Goal: Task Accomplishment & Management: Use online tool/utility

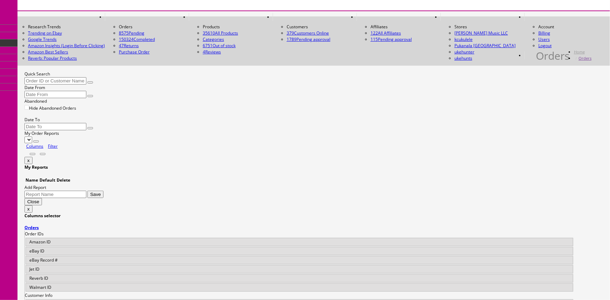
click at [61, 77] on input "Quick Search" at bounding box center [55, 80] width 62 height 7
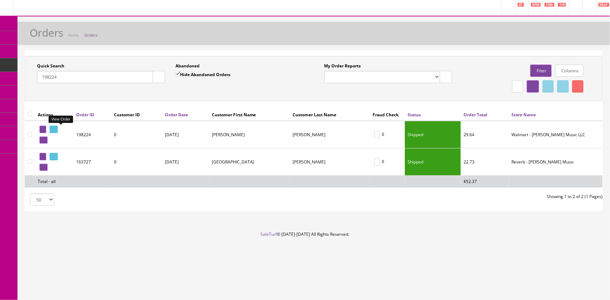
type input "198224"
click at [53, 129] on icon at bounding box center [52, 130] width 1 height 4
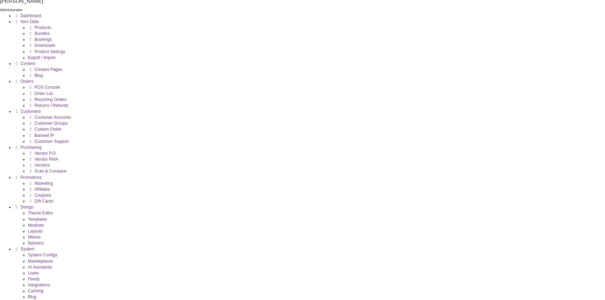
scroll to position [31, 0]
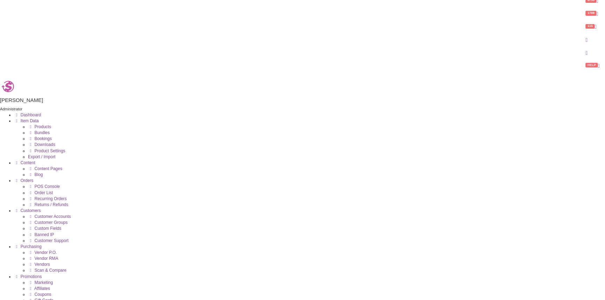
click at [33, 124] on link "Products" at bounding box center [39, 126] width 23 height 5
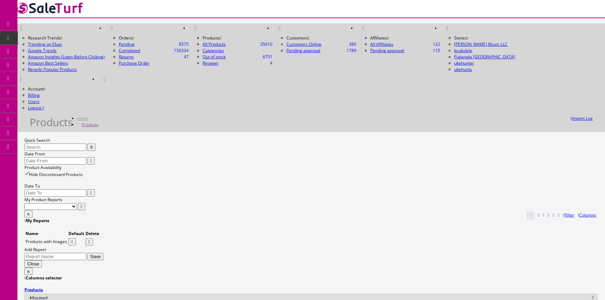
click at [68, 144] on input "Quick Search" at bounding box center [55, 147] width 62 height 7
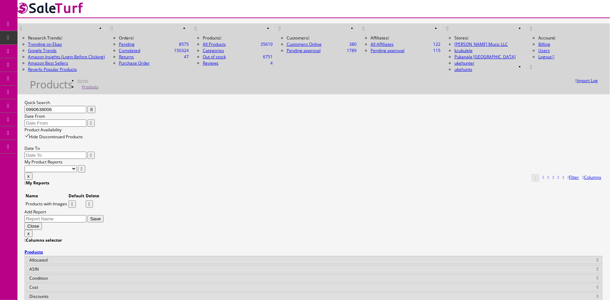
type input "0990638006"
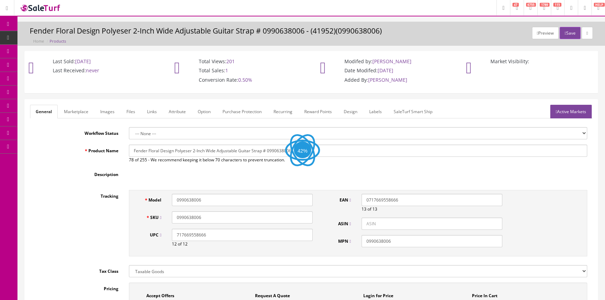
drag, startPoint x: 0, startPoint y: 0, endPoint x: 94, endPoint y: 124, distance: 156.2
click at [99, 114] on link "Images" at bounding box center [108, 112] width 26 height 14
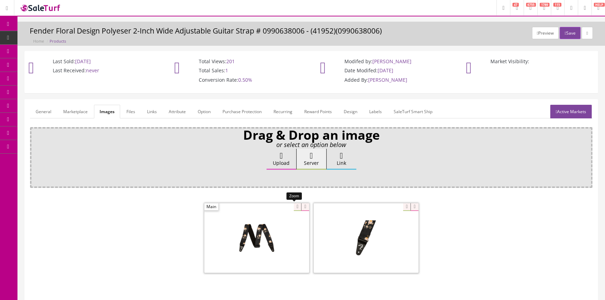
click at [292, 209] on div at bounding box center [256, 238] width 105 height 70
click at [48, 76] on span "Order List" at bounding box center [51, 78] width 19 height 6
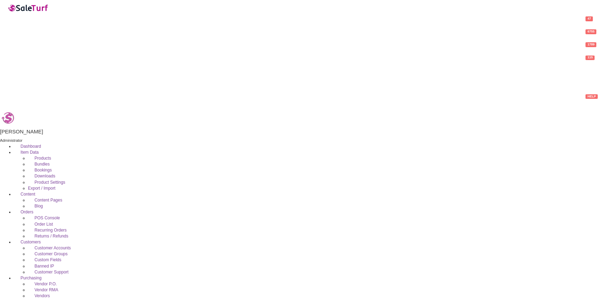
type input "[PERSON_NAME]"
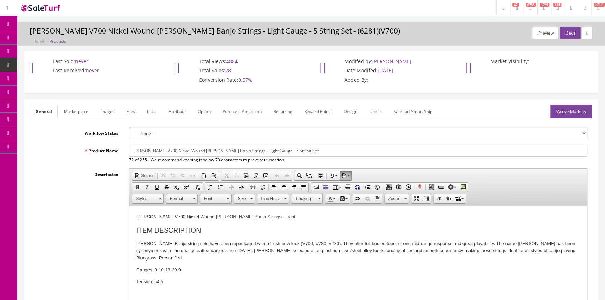
click at [110, 111] on link "Images" at bounding box center [108, 112] width 26 height 14
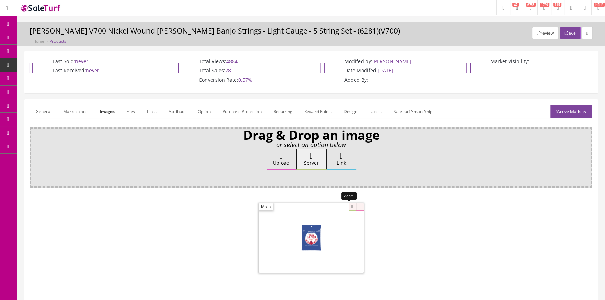
click at [347, 204] on div at bounding box center [311, 238] width 105 height 70
click at [376, 185] on div "Drag & Drop an image or select an option below Upload Server Link Ok WM Left To…" at bounding box center [311, 220] width 563 height 187
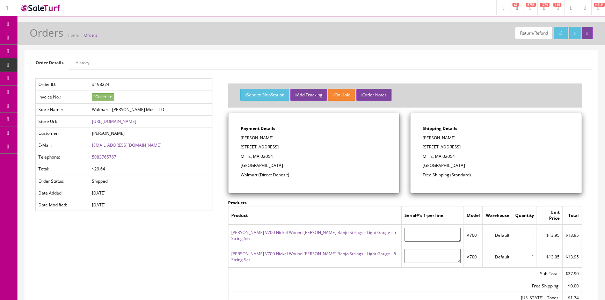
click at [277, 230] on link "[PERSON_NAME] V700 Nickel Wound [PERSON_NAME] Banjo Strings - Light Gauge - 5 S…" at bounding box center [313, 236] width 165 height 12
click at [316, 230] on link "[PERSON_NAME] V700 Nickel Wound [PERSON_NAME] Banjo Strings - Light Gauge - 5 S…" at bounding box center [313, 236] width 165 height 12
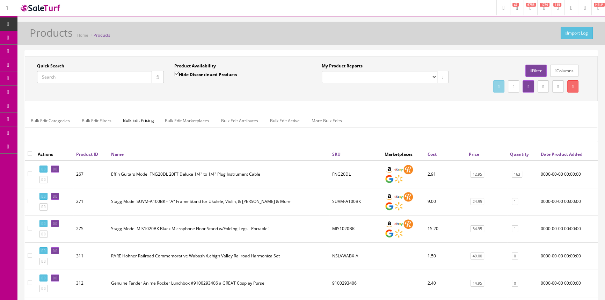
drag, startPoint x: 113, startPoint y: 76, endPoint x: 113, endPoint y: 81, distance: 4.6
click at [113, 76] on input "Quick Search" at bounding box center [94, 77] width 115 height 12
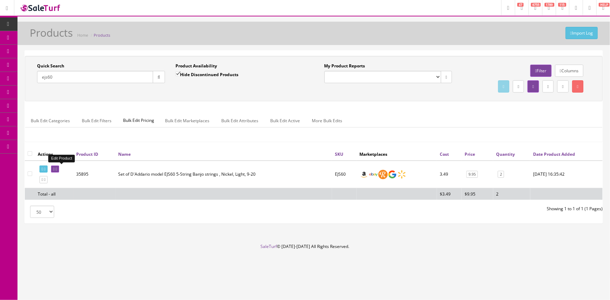
type input "ejs60"
click at [55, 168] on icon at bounding box center [53, 169] width 1 height 4
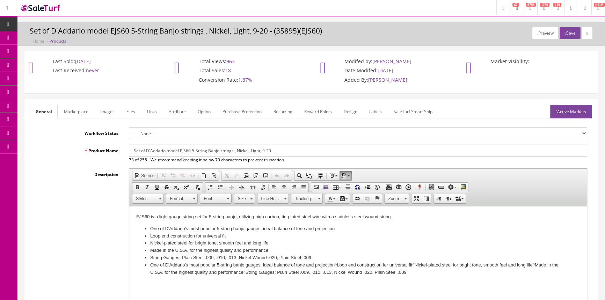
click at [77, 110] on link "Marketplace" at bounding box center [76, 112] width 36 height 14
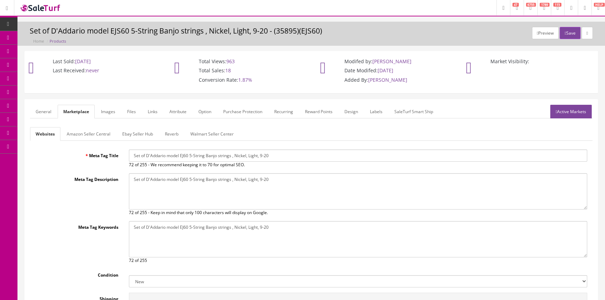
click at [44, 109] on link "General" at bounding box center [43, 112] width 27 height 14
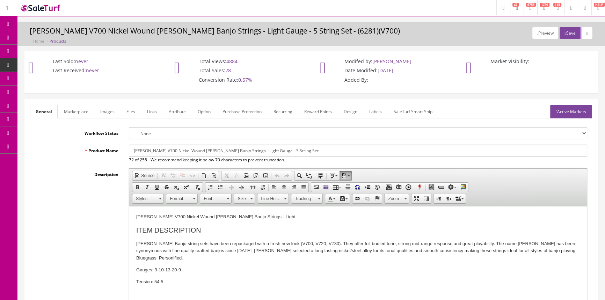
click at [108, 112] on link "Images" at bounding box center [108, 112] width 26 height 14
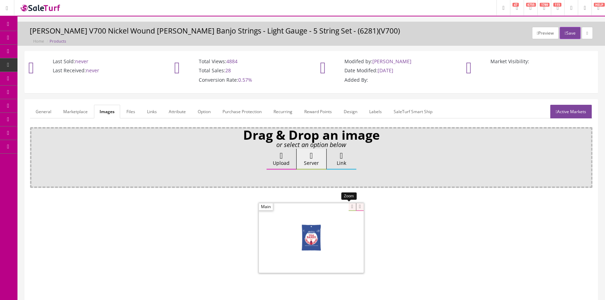
click at [348, 205] on div at bounding box center [311, 238] width 105 height 70
drag, startPoint x: 373, startPoint y: 183, endPoint x: 360, endPoint y: 192, distance: 16.4
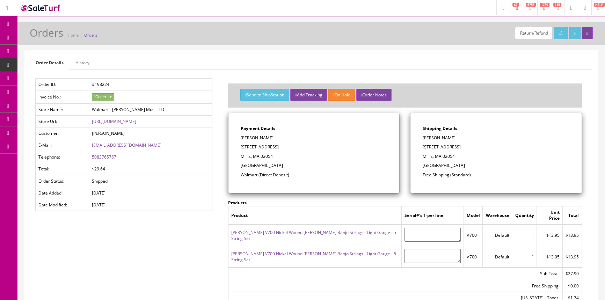
click at [66, 37] on link "Products" at bounding box center [53, 38] width 73 height 14
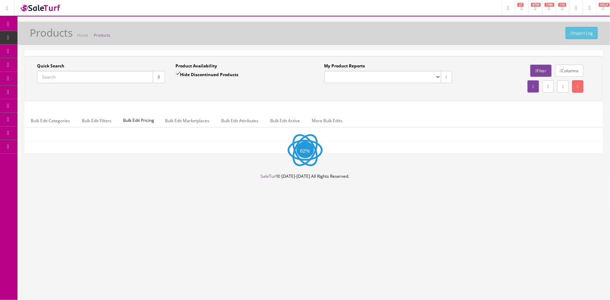
click at [80, 79] on input "Quick Search" at bounding box center [95, 77] width 116 height 12
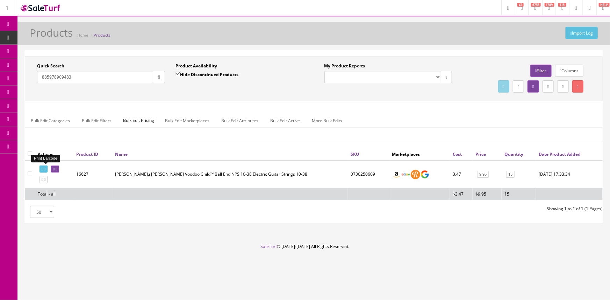
type input "885978909483"
click at [43, 170] on icon at bounding box center [42, 169] width 1 height 4
click at [66, 81] on link "Order List" at bounding box center [53, 79] width 73 height 14
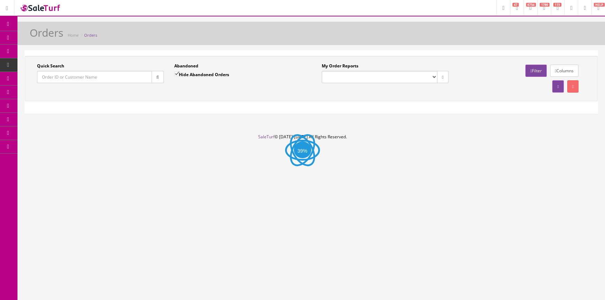
click at [69, 80] on input "Quick Search" at bounding box center [94, 77] width 115 height 12
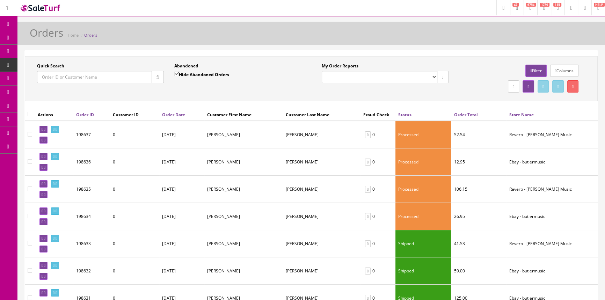
type input "m"
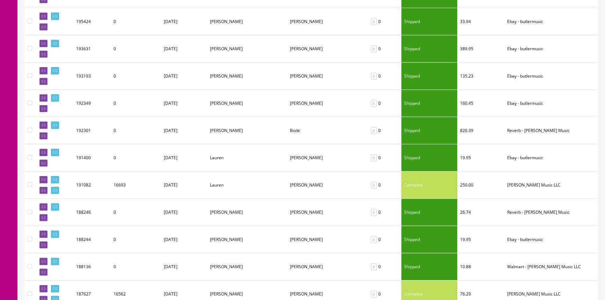
scroll to position [31, 0]
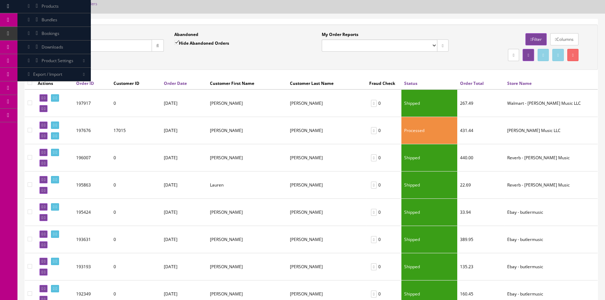
type input "laur"
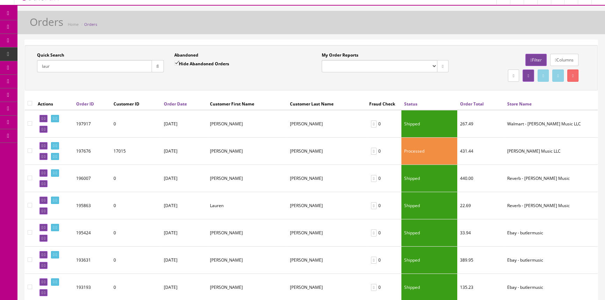
scroll to position [0, 0]
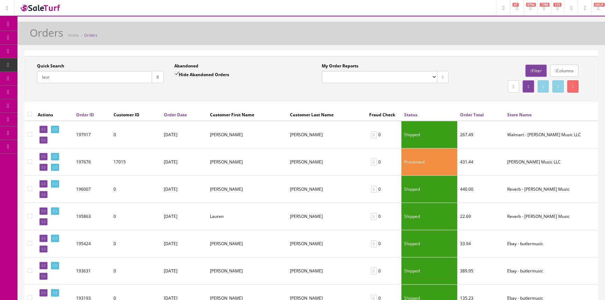
click at [53, 37] on span "Products" at bounding box center [50, 38] width 17 height 6
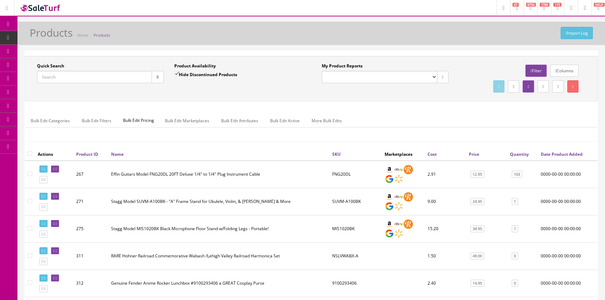
click at [94, 77] on input "Quick Search" at bounding box center [94, 77] width 115 height 12
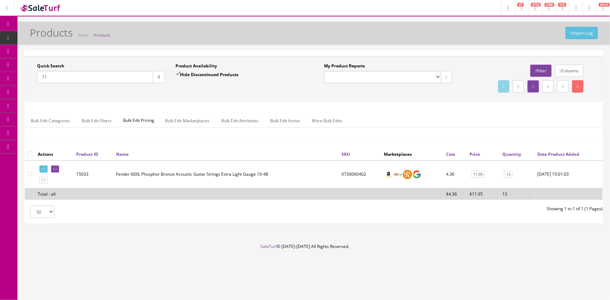
type input "7"
type input "8"
type input "717669853396"
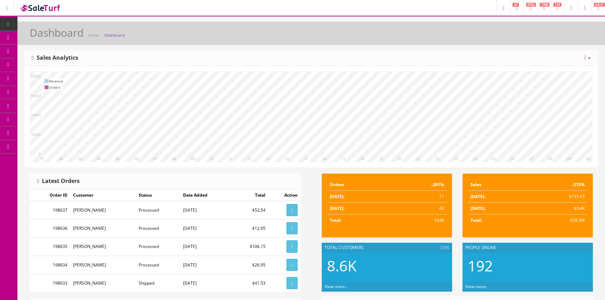
click at [66, 38] on link "Products" at bounding box center [53, 38] width 73 height 14
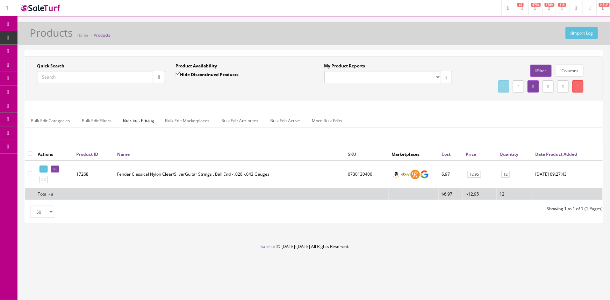
drag, startPoint x: 119, startPoint y: 79, endPoint x: 115, endPoint y: 77, distance: 4.7
click at [119, 79] on input "Quick Search" at bounding box center [95, 77] width 116 height 12
drag, startPoint x: 86, startPoint y: 80, endPoint x: 32, endPoint y: 88, distance: 54.4
click at [32, 88] on div "Quick Search 717669853488 Date From" at bounding box center [101, 76] width 138 height 26
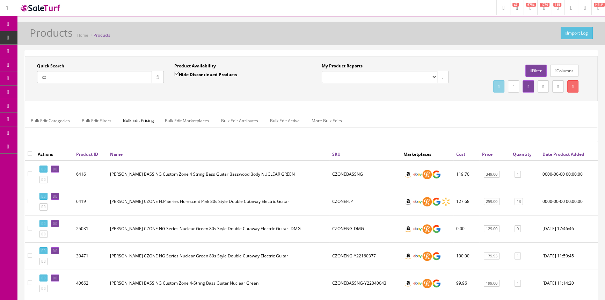
type input "c"
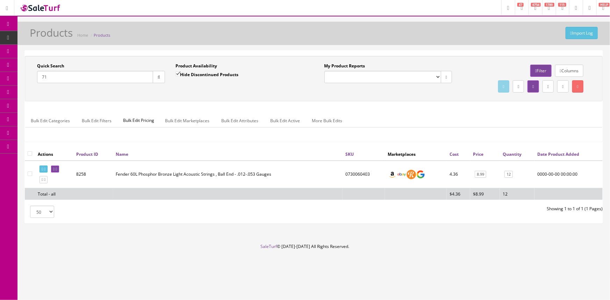
type input "7"
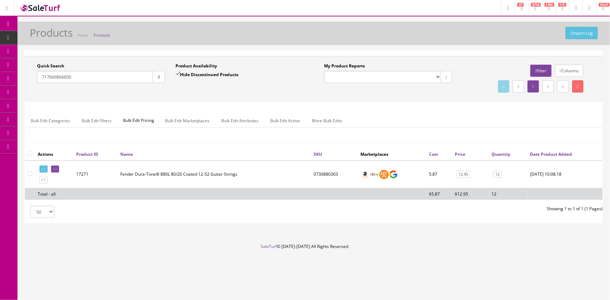
click at [84, 80] on input "717669866600" at bounding box center [95, 77] width 116 height 12
type input "7"
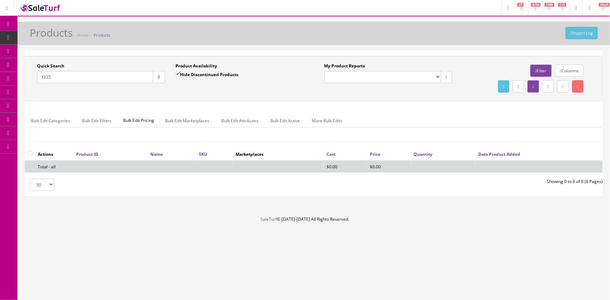
type input "f335"
click at [180, 72] on input "Hide Discontinued Products" at bounding box center [177, 74] width 5 height 5
checkbox input "false"
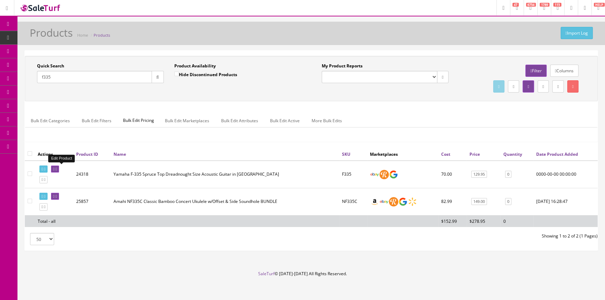
click at [57, 167] on icon at bounding box center [56, 169] width 1 height 4
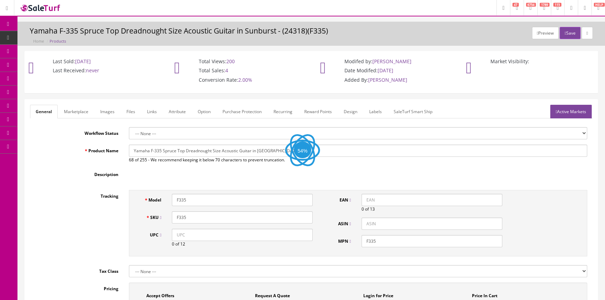
click at [111, 115] on link "Images" at bounding box center [108, 112] width 26 height 14
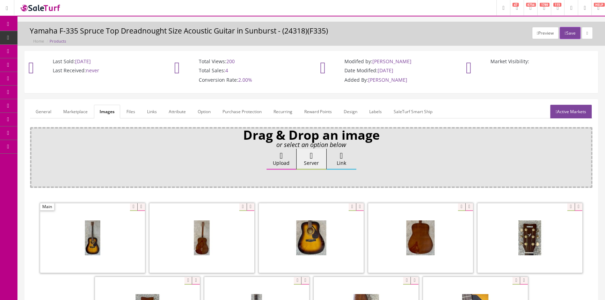
click at [60, 38] on span "Products" at bounding box center [53, 38] width 17 height 6
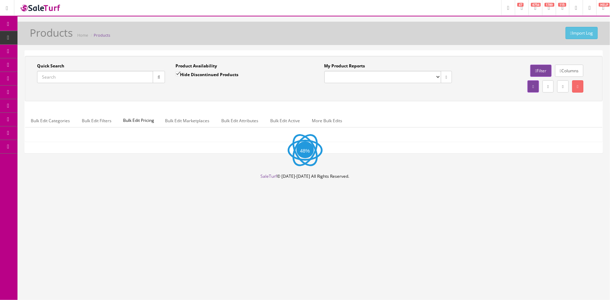
click at [118, 77] on input "Quick Search" at bounding box center [95, 77] width 116 height 12
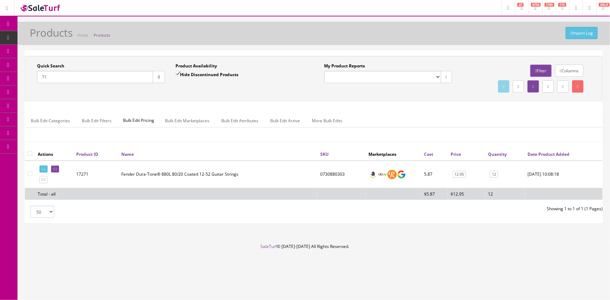
type input "7"
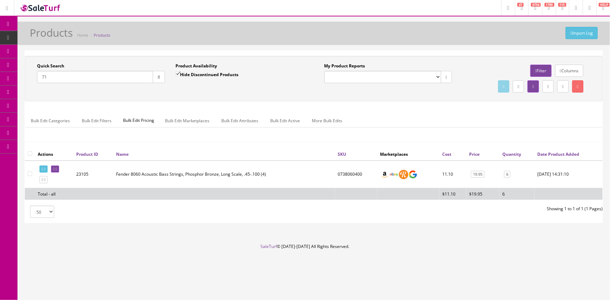
type input "7"
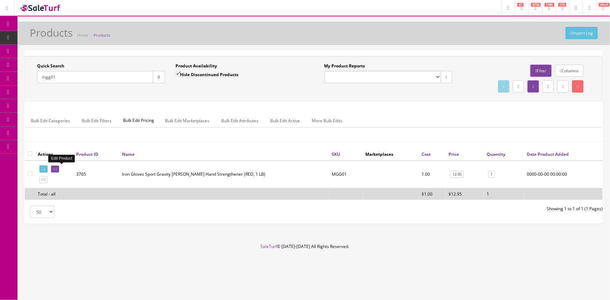
type input "mgg01"
click at [59, 171] on link at bounding box center [55, 169] width 8 height 7
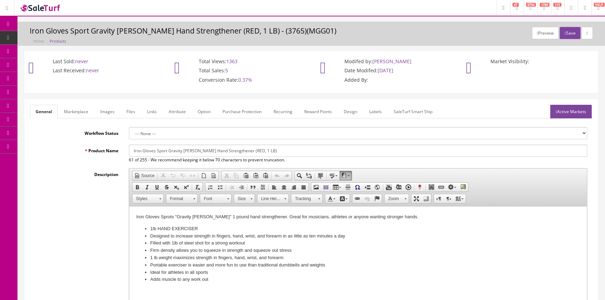
click at [105, 114] on link "Images" at bounding box center [108, 112] width 26 height 14
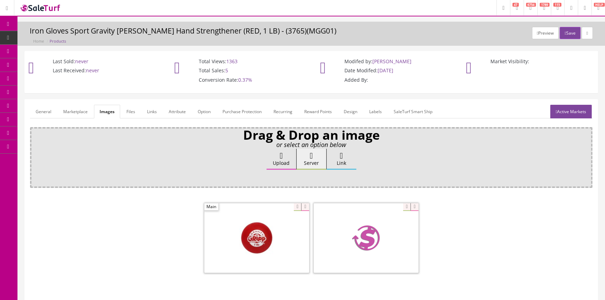
click at [42, 112] on link "General" at bounding box center [43, 112] width 27 height 14
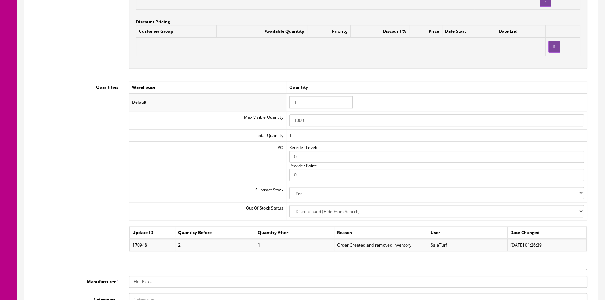
scroll to position [699, 0]
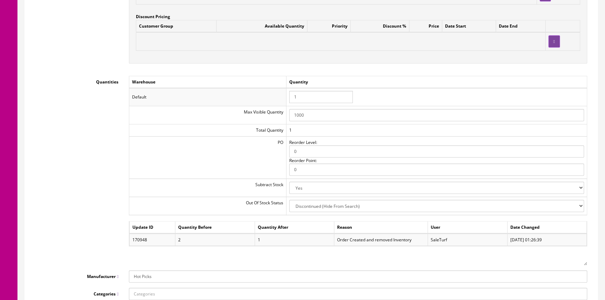
click at [316, 97] on input "1" at bounding box center [321, 97] width 64 height 12
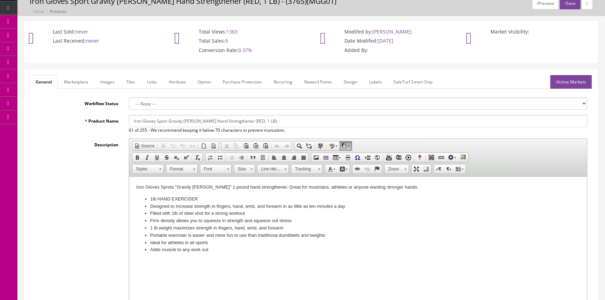
scroll to position [0, 0]
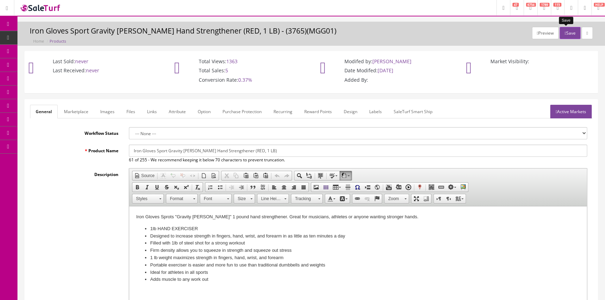
type input "0"
click at [563, 34] on button "Save" at bounding box center [570, 33] width 21 height 12
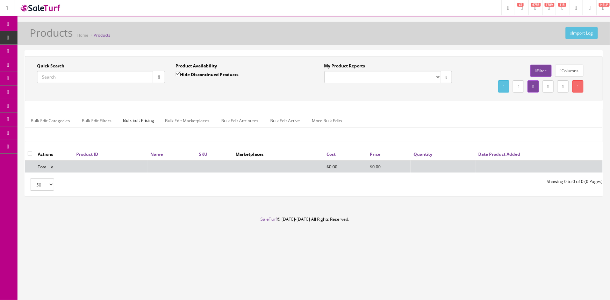
click at [60, 88] on div "Quick Search Date From Product Availability Hide Discontinued Products Date To …" at bounding box center [314, 78] width 574 height 31
click at [63, 78] on input "Quick Search" at bounding box center [95, 77] width 116 height 12
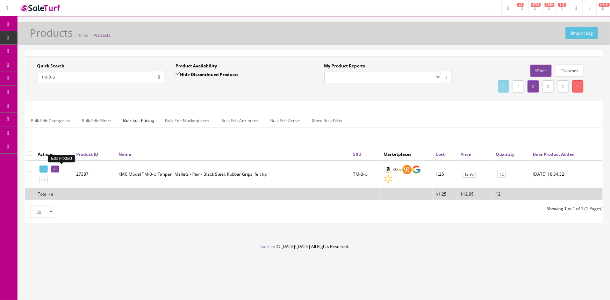
type input "tm-3-u"
click at [57, 168] on icon at bounding box center [56, 169] width 1 height 4
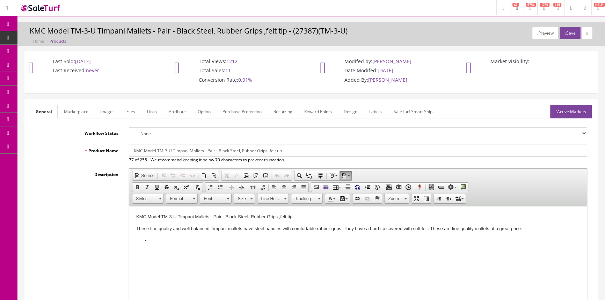
click at [113, 109] on link "Images" at bounding box center [108, 112] width 26 height 14
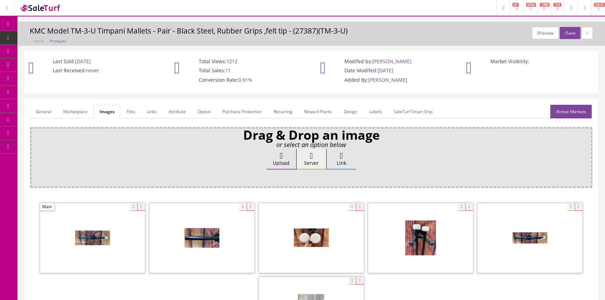
click at [52, 36] on span "Products" at bounding box center [53, 38] width 17 height 6
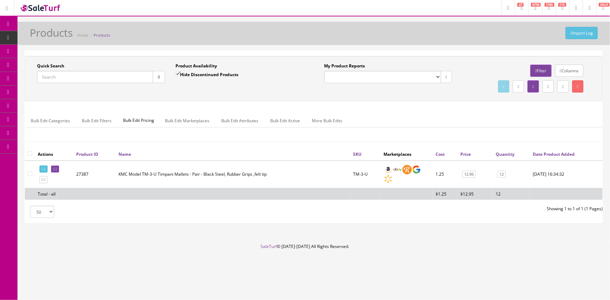
click at [63, 75] on input "Quick Search" at bounding box center [95, 77] width 116 height 12
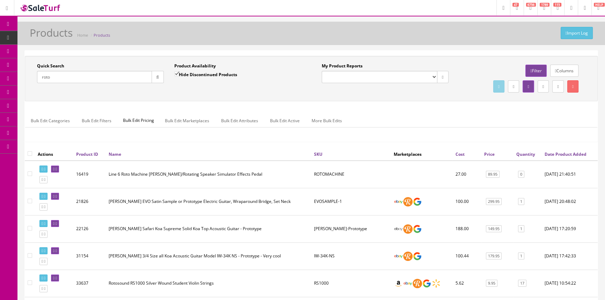
drag, startPoint x: 68, startPoint y: 80, endPoint x: 38, endPoint y: 83, distance: 30.2
click at [38, 83] on input "roto" at bounding box center [94, 77] width 115 height 12
paste input "ukulele left"
type input "ukulele left"
click at [157, 77] on icon "button" at bounding box center [158, 77] width 2 height 4
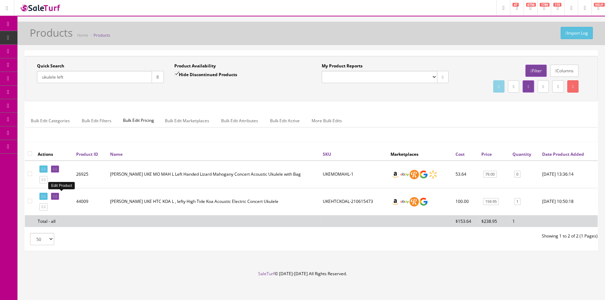
click at [55, 195] on icon at bounding box center [53, 197] width 1 height 4
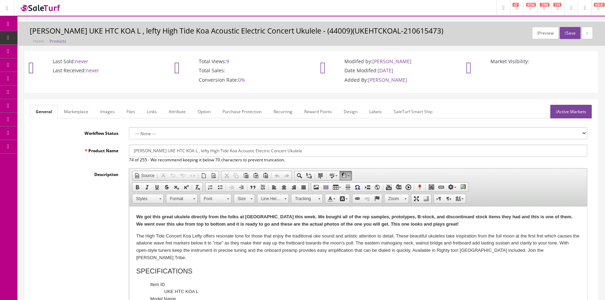
click at [110, 112] on link "Images" at bounding box center [108, 112] width 26 height 14
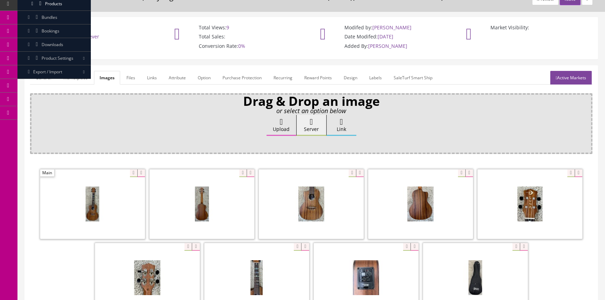
scroll to position [95, 0]
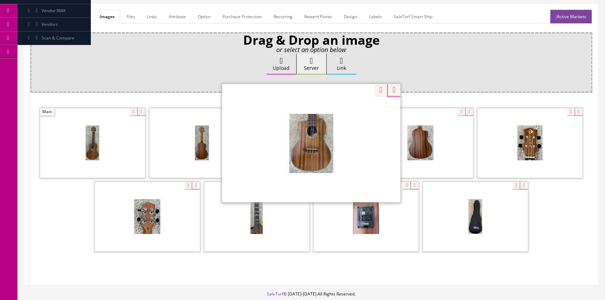
click at [350, 112] on div "Zoom" at bounding box center [311, 143] width 178 height 119
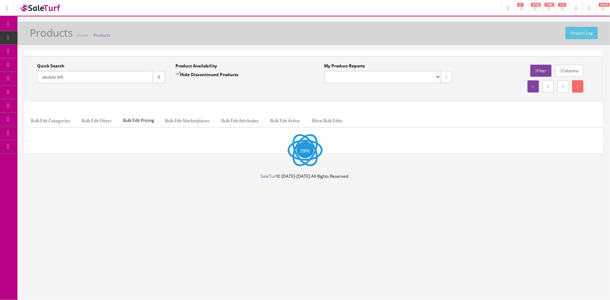
click at [89, 72] on input "ukulele left" at bounding box center [95, 77] width 116 height 12
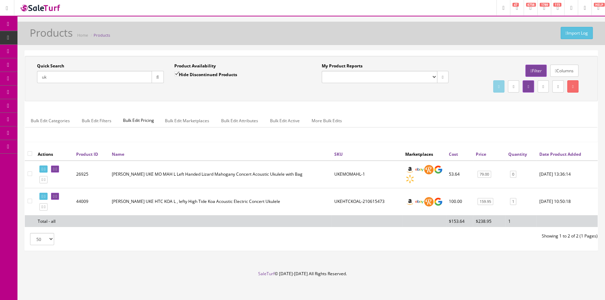
type input "u"
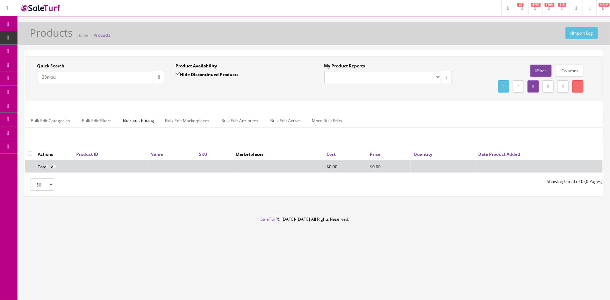
type input "38n-pu"
click at [176, 74] on input "Hide Discontinued Products" at bounding box center [177, 74] width 5 height 5
checkbox input "false"
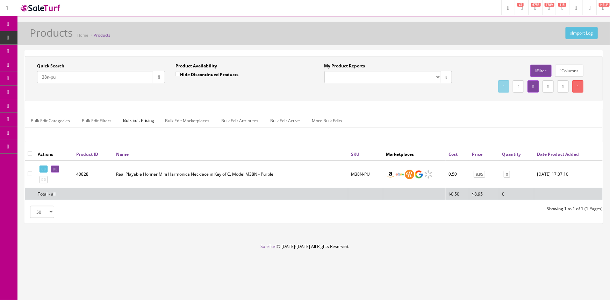
click at [63, 66] on span "POS Console" at bounding box center [54, 65] width 25 height 6
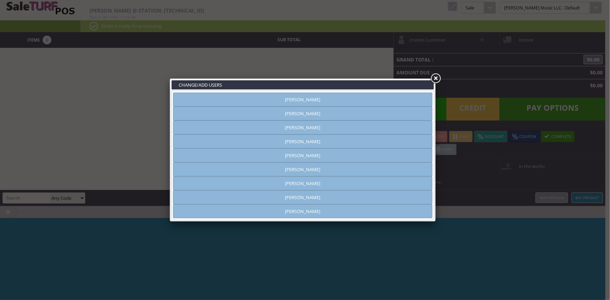
type input "[PERSON_NAME]"
click at [423, 98] on link "[PERSON_NAME]" at bounding box center [302, 100] width 259 height 14
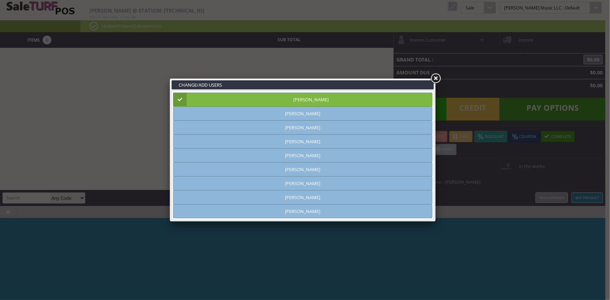
click at [436, 80] on link at bounding box center [435, 78] width 13 height 13
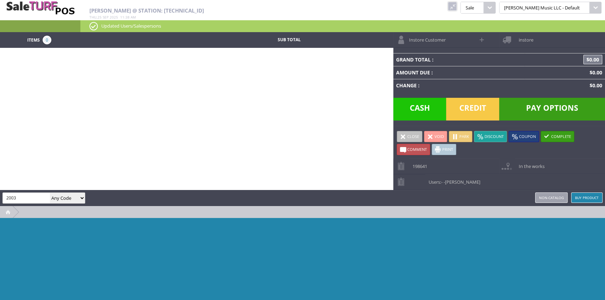
type input "2003"
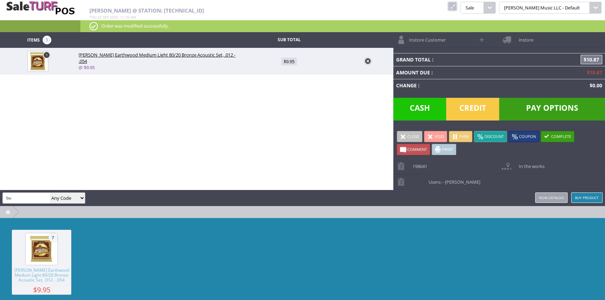
type input "b"
type input "winder"
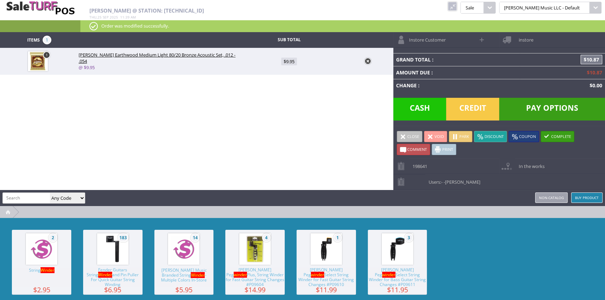
click at [39, 245] on img at bounding box center [41, 249] width 27 height 27
click at [545, 106] on span "Pay Options" at bounding box center [552, 109] width 106 height 23
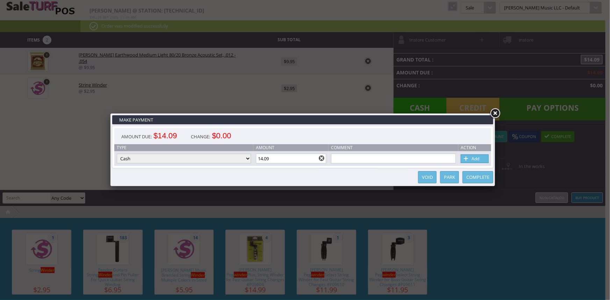
click at [476, 156] on link "Add" at bounding box center [475, 158] width 28 height 9
type input "0"
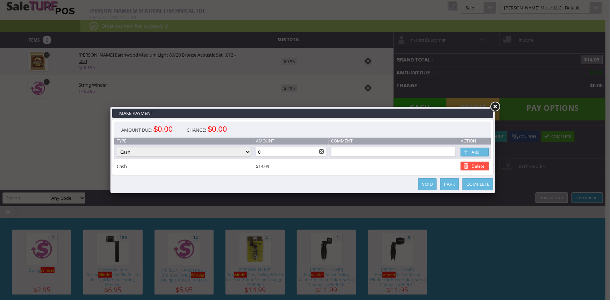
click at [476, 187] on link "Complete" at bounding box center [477, 184] width 31 height 12
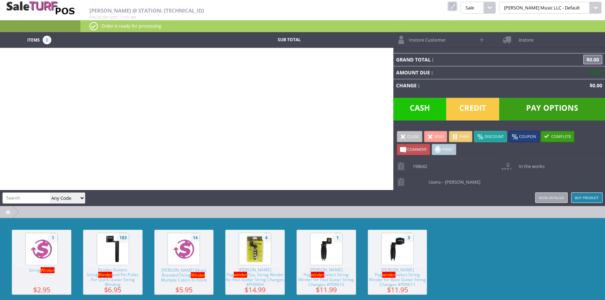
click at [457, 7] on link at bounding box center [452, 6] width 9 height 9
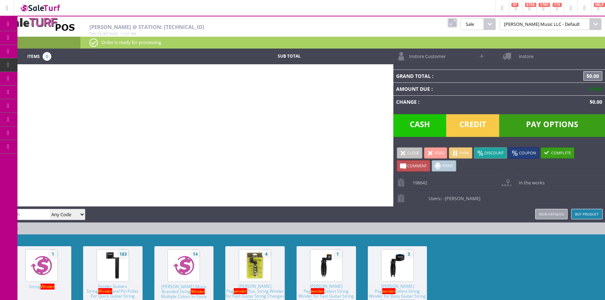
click at [60, 35] on span "Products" at bounding box center [51, 38] width 19 height 6
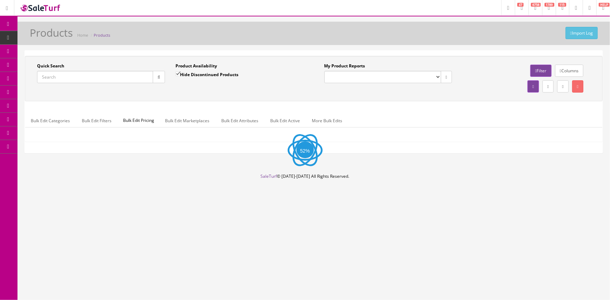
click at [71, 78] on input "Quick Search" at bounding box center [95, 77] width 116 height 12
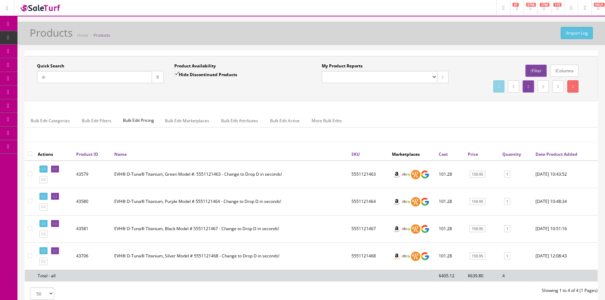
type input "d"
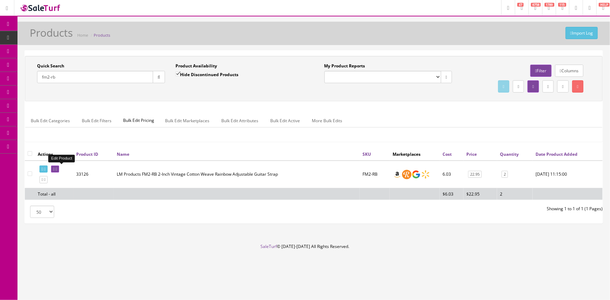
type input "fm2-rb"
click at [59, 170] on link at bounding box center [55, 169] width 8 height 7
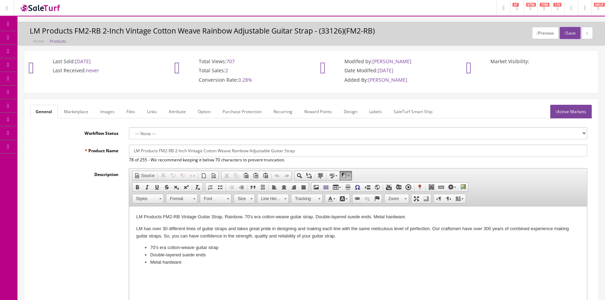
click at [103, 115] on link "Images" at bounding box center [108, 112] width 26 height 14
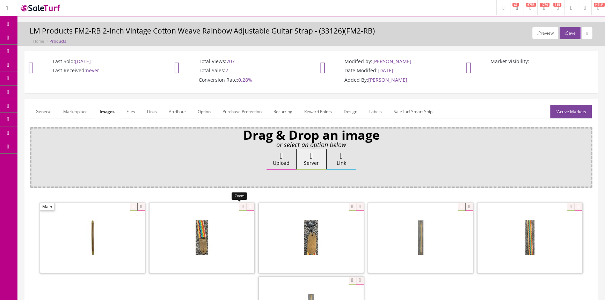
click at [240, 204] on div at bounding box center [202, 238] width 105 height 70
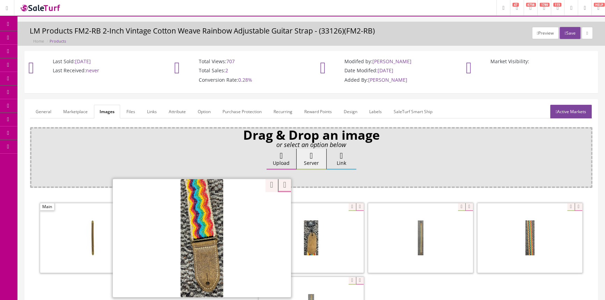
click at [41, 61] on link "POS Console" at bounding box center [53, 65] width 73 height 14
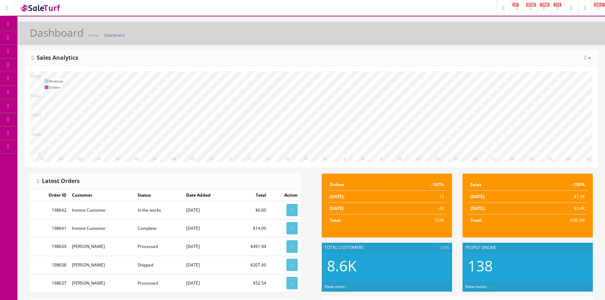
drag, startPoint x: 29, startPoint y: 65, endPoint x: 52, endPoint y: 66, distance: 23.8
click at [29, 65] on link "POS Console" at bounding box center [53, 65] width 73 height 14
click at [213, 54] on div "[DATE] Week Month Year Year over Year Last Year over Prior Year Sales Analytics" at bounding box center [311, 58] width 573 height 15
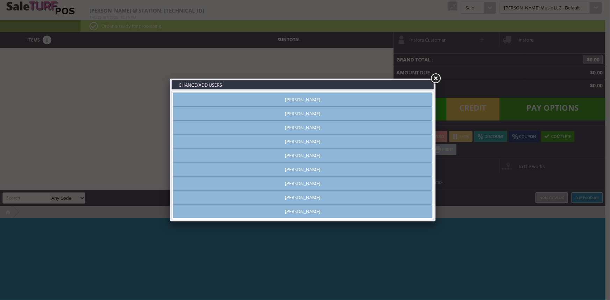
type input "[PERSON_NAME]"
click at [280, 128] on link "[PERSON_NAME]" at bounding box center [302, 128] width 259 height 14
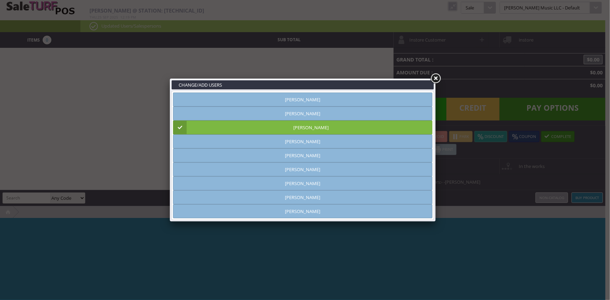
click at [435, 80] on link at bounding box center [435, 78] width 13 height 13
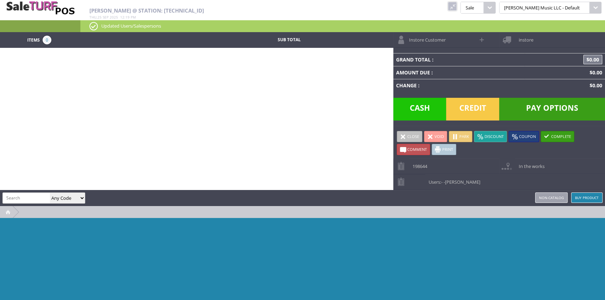
click at [315, 91] on div "Items 0 Sub Total Instore Customer instore Grand Total : $0.00 Amount Due : $0.…" at bounding box center [302, 177] width 605 height 291
click at [348, 114] on div "Items 0 Sub Total Instore Customer instore Grand Total : $0.00 Amount Due : $0.…" at bounding box center [302, 177] width 605 height 291
drag, startPoint x: 349, startPoint y: 114, endPoint x: 356, endPoint y: 116, distance: 7.7
click at [346, 106] on div "Items 0 Sub Total Instore Customer instore Grand Total : $0.00 Amount Due : $0.…" at bounding box center [302, 177] width 605 height 291
type input "pw-ct-15"
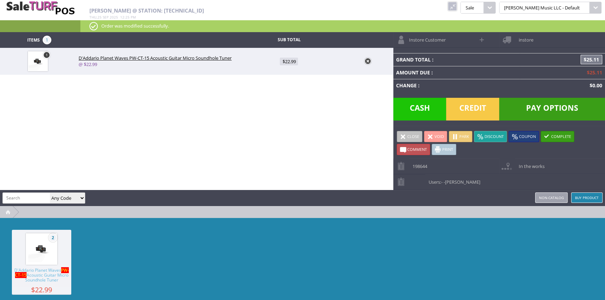
click at [245, 123] on div "Items 1 Sub Total 1 D'Addario Planet Waves PW-CT-15 Acoustic Guitar Micro Sound…" at bounding box center [302, 177] width 605 height 291
click at [489, 83] on td "Change :" at bounding box center [457, 85] width 127 height 13
click at [410, 83] on td "Change :" at bounding box center [457, 85] width 127 height 13
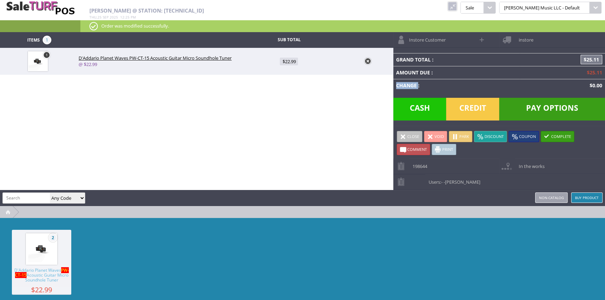
click at [410, 83] on td "Change :" at bounding box center [457, 85] width 127 height 13
click at [419, 67] on td "Amount Due :" at bounding box center [457, 72] width 127 height 13
click at [420, 67] on td "Amount Due :" at bounding box center [457, 72] width 127 height 13
click at [426, 70] on td "Amount Due :" at bounding box center [457, 72] width 127 height 13
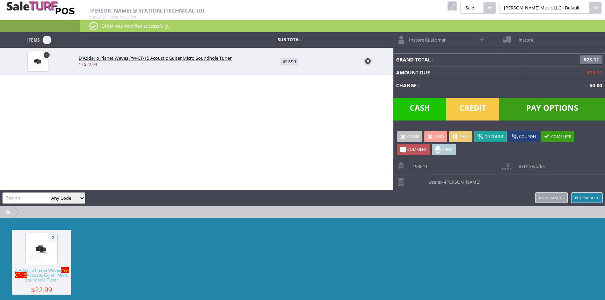
click at [419, 56] on td "Grand Total :" at bounding box center [457, 59] width 127 height 13
click at [426, 62] on td "Grand Total :" at bounding box center [457, 59] width 127 height 13
click at [460, 76] on td "Amount Due :" at bounding box center [457, 72] width 127 height 13
click at [478, 109] on span "Credit" at bounding box center [472, 109] width 53 height 23
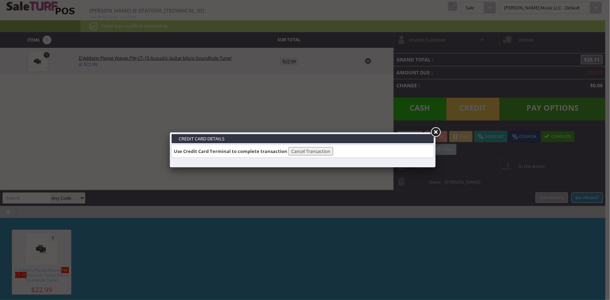
click at [311, 152] on button "Cancel Transaction" at bounding box center [310, 151] width 45 height 8
click at [321, 150] on button "Cancel Transaction" at bounding box center [310, 151] width 45 height 8
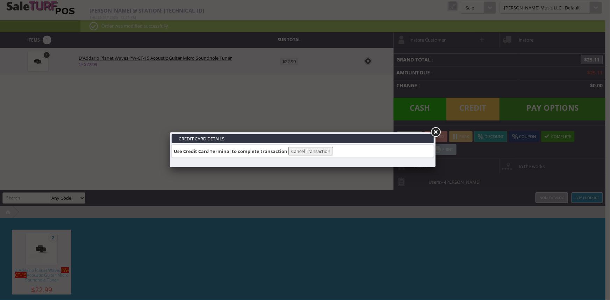
click at [321, 150] on button "Cancel Transaction" at bounding box center [310, 151] width 45 height 8
click at [320, 150] on button "Cancel Transaction" at bounding box center [310, 151] width 45 height 8
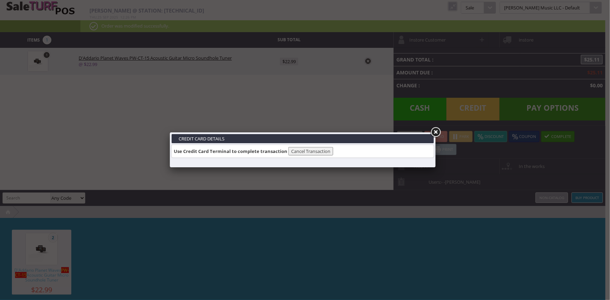
click at [320, 150] on button "Cancel Transaction" at bounding box center [310, 151] width 45 height 8
click at [437, 131] on link at bounding box center [435, 132] width 13 height 13
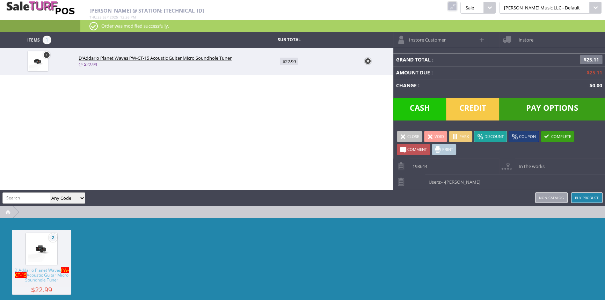
click at [457, 6] on link at bounding box center [452, 6] width 9 height 9
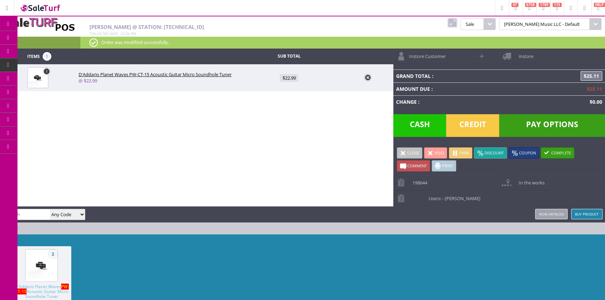
click at [37, 68] on link "POS Console" at bounding box center [53, 65] width 73 height 14
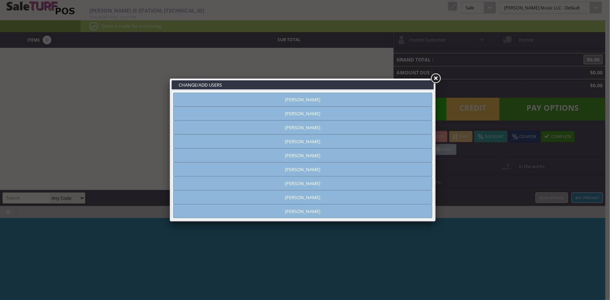
type input "[PERSON_NAME]"
click at [435, 79] on link at bounding box center [435, 78] width 13 height 13
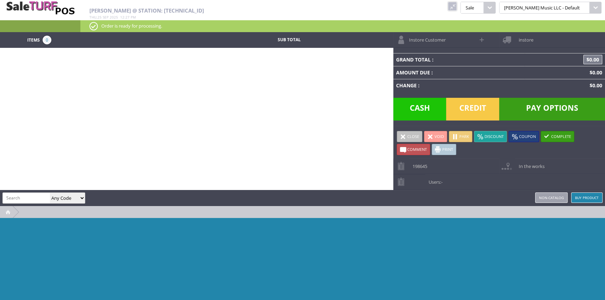
click at [430, 169] on link "198645" at bounding box center [447, 166] width 106 height 15
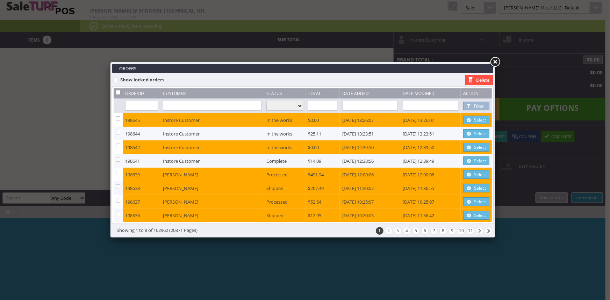
click at [470, 134] on span at bounding box center [468, 134] width 7 height 8
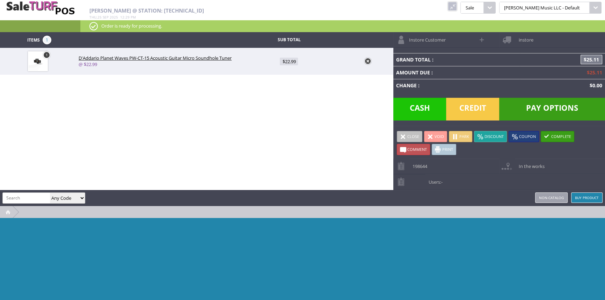
click at [483, 80] on td "Change :" at bounding box center [457, 85] width 127 height 13
click at [422, 59] on td "Grand Total :" at bounding box center [457, 59] width 127 height 13
click at [422, 60] on td "Grand Total :" at bounding box center [457, 59] width 127 height 13
click at [422, 58] on td "Grand Total :" at bounding box center [457, 59] width 127 height 13
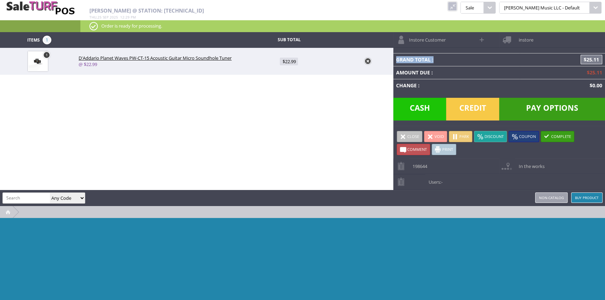
click at [422, 58] on td "Grand Total :" at bounding box center [457, 59] width 127 height 13
click at [434, 58] on td "Grand Total :" at bounding box center [457, 59] width 127 height 13
click at [486, 105] on span "Credit" at bounding box center [472, 109] width 53 height 23
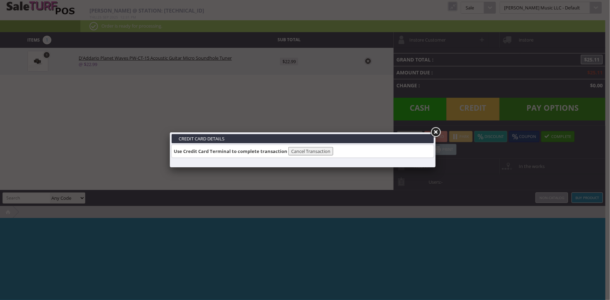
click at [368, 143] on h3 "Credit Card Details" at bounding box center [303, 138] width 262 height 9
click at [304, 152] on button "Cancel Transaction" at bounding box center [310, 151] width 45 height 8
click at [434, 131] on link at bounding box center [435, 132] width 13 height 13
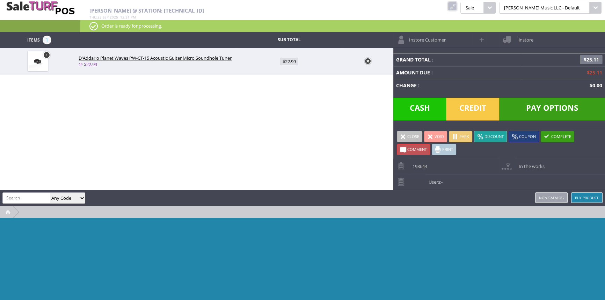
click at [318, 124] on div "Items 1 Sub Total 1 D'Addario Planet Waves PW-CT-15 Acoustic Guitar Micro Sound…" at bounding box center [302, 177] width 605 height 291
click at [560, 102] on span "Pay Options" at bounding box center [552, 109] width 106 height 23
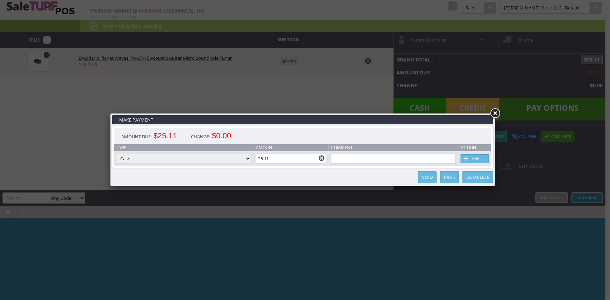
click at [199, 153] on td "Type Cash Credit Card Cheque or Money Order" at bounding box center [183, 158] width 139 height 15
click at [196, 162] on select "Cash Credit Card Cheque or Money Order" at bounding box center [184, 159] width 134 height 10
select select "credit_card"
click at [117, 154] on select "Cash Credit Card Cheque or Money Order" at bounding box center [184, 159] width 134 height 10
click at [463, 162] on span at bounding box center [466, 159] width 7 height 8
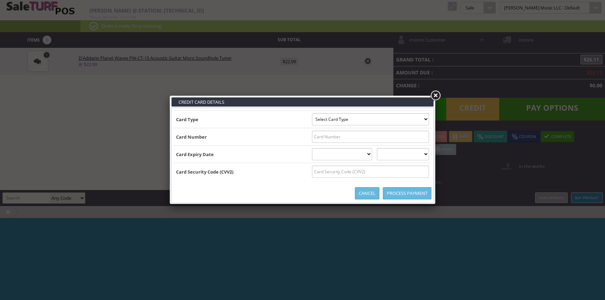
click at [312, 121] on select "Select Card Type Visa MasterCard Discover Card American Express Maestro Solo" at bounding box center [370, 119] width 117 height 12
click at [312, 120] on select "Select Card Type Visa MasterCard Discover Card American Express Maestro Solo" at bounding box center [370, 119] width 117 height 12
select select "VISA"
click at [312, 113] on select "Select Card Type Visa MasterCard Discover Card American Express Maestro Solo" at bounding box center [370, 119] width 117 height 12
click at [330, 138] on input "text" at bounding box center [370, 137] width 117 height 12
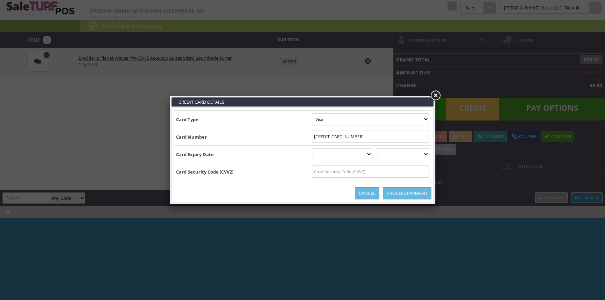
type input "4306791230029776"
drag, startPoint x: 371, startPoint y: 155, endPoint x: 365, endPoint y: 153, distance: 5.8
click at [371, 155] on select "01 January 02 February 03 March 04 April 05 May 06 June 07 July 08 August 09 Se…" at bounding box center [342, 154] width 60 height 12
select select "05"
click at [312, 148] on select "01 January 02 February 03 March 04 April 05 May 06 June 07 July 08 August 09 Se…" at bounding box center [342, 154] width 60 height 12
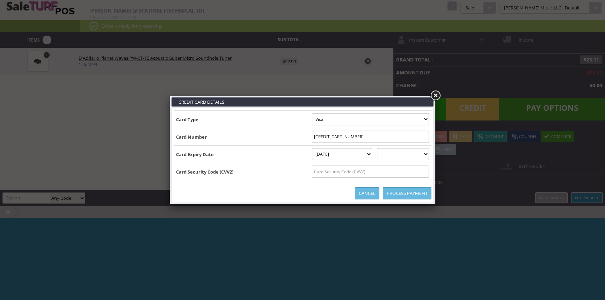
click at [403, 152] on select "2025 2026 2027 2028 2029 2030 2031 2032 2033 2034 2035" at bounding box center [403, 154] width 52 height 12
select select "2028"
click at [384, 148] on select "2025 2026 2027 2028 2029 2030 2031 2032 2033 2034 2035" at bounding box center [403, 154] width 52 height 12
click at [359, 171] on input "text" at bounding box center [370, 172] width 117 height 12
type input "228"
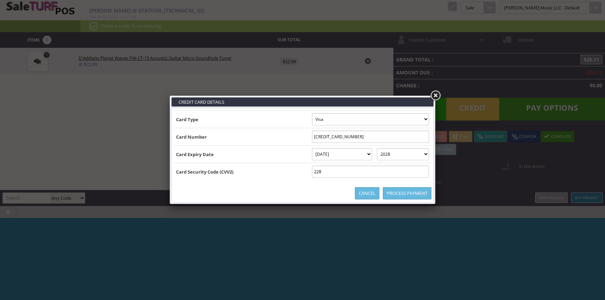
click at [391, 192] on link "Process Payment" at bounding box center [407, 193] width 49 height 12
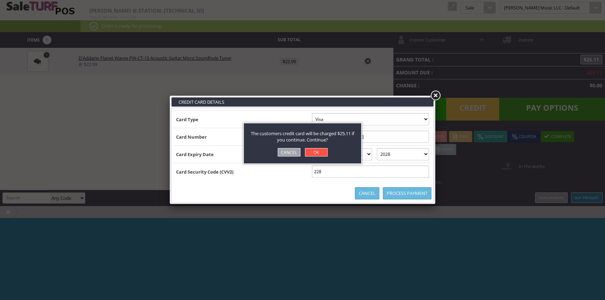
click at [324, 154] on link "OK" at bounding box center [316, 152] width 23 height 8
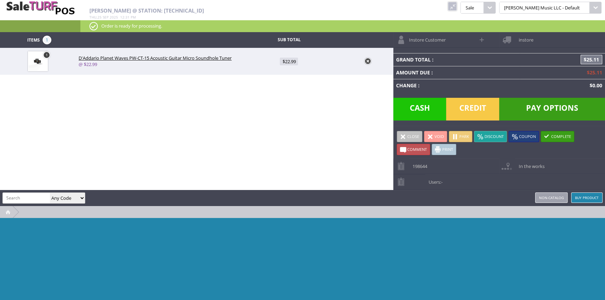
type input "0"
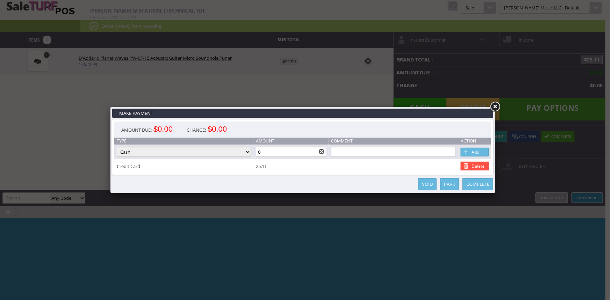
click at [487, 184] on link "Complete" at bounding box center [477, 184] width 31 height 12
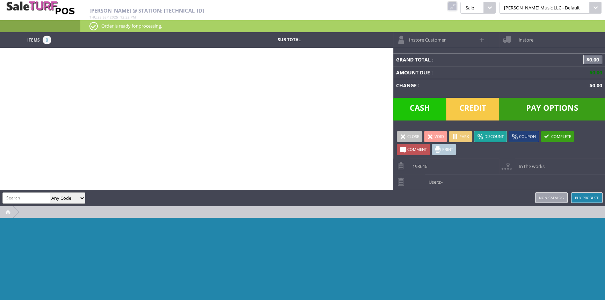
click at [425, 220] on div at bounding box center [302, 270] width 605 height 105
click at [457, 7] on link at bounding box center [452, 6] width 9 height 9
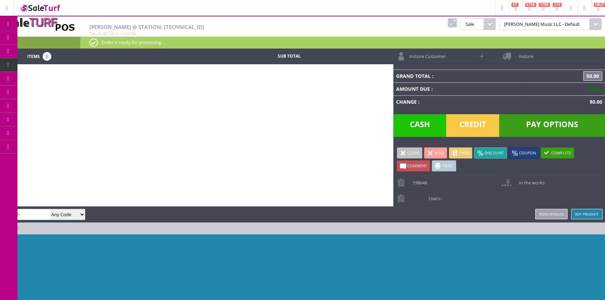
click at [214, 125] on div "Items 0 Sub Total Instore Customer instore Grand Total : $0.00 Amount Due : $0.…" at bounding box center [302, 194] width 605 height 291
click at [457, 23] on link at bounding box center [452, 22] width 9 height 9
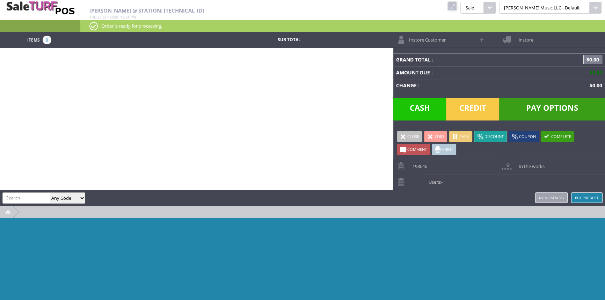
click at [325, 82] on div "Items 0 Sub Total Instore Customer instore Grand Total : $0.00 Amount Due : $0.…" at bounding box center [302, 177] width 605 height 291
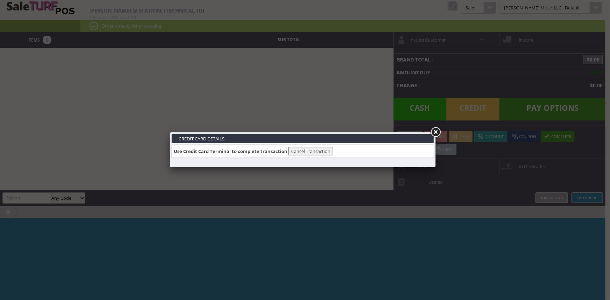
click at [433, 132] on link at bounding box center [435, 132] width 13 height 13
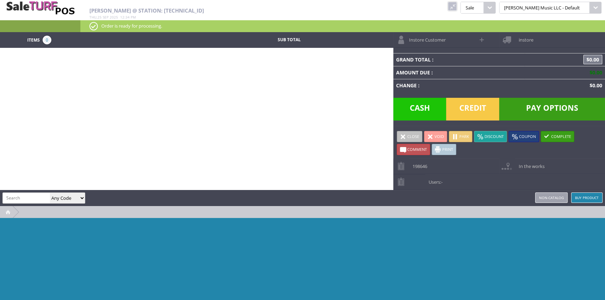
click at [326, 105] on div "Items 0 Sub Total Instore Customer instore Grand Total : $0.00 Amount Due : $0.…" at bounding box center [302, 177] width 605 height 291
click at [16, 193] on input "search" at bounding box center [26, 198] width 47 height 10
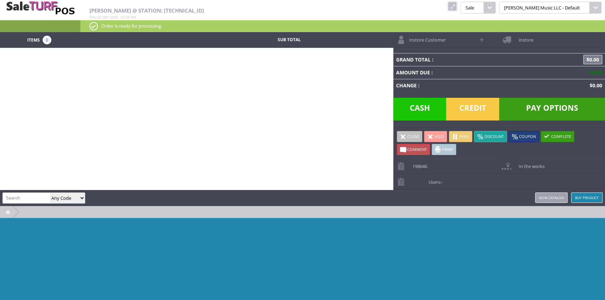
drag, startPoint x: 21, startPoint y: 202, endPoint x: 17, endPoint y: 198, distance: 5.0
click at [17, 198] on input "search" at bounding box center [26, 198] width 47 height 10
click at [18, 195] on input "search" at bounding box center [26, 198] width 47 height 10
click at [27, 193] on input "search" at bounding box center [26, 198] width 47 height 10
click at [24, 195] on input "search" at bounding box center [26, 198] width 47 height 10
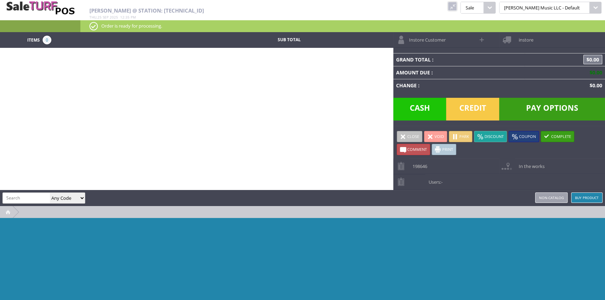
click at [24, 195] on input "search" at bounding box center [26, 198] width 47 height 10
click at [123, 199] on div "amber helgren Any Code SKU UPC EAN Name Model Buy Product Non-catalog" at bounding box center [302, 198] width 605 height 16
click at [123, 50] on div "Items 0 Sub Total Instore Customer instore Grand Total : $0.00 Amount Due : $0.…" at bounding box center [302, 177] width 605 height 291
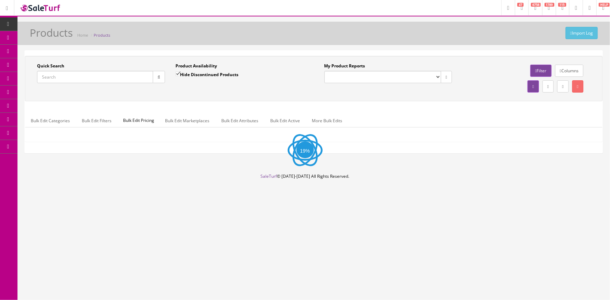
click at [135, 77] on input "Quick Search" at bounding box center [95, 77] width 116 height 12
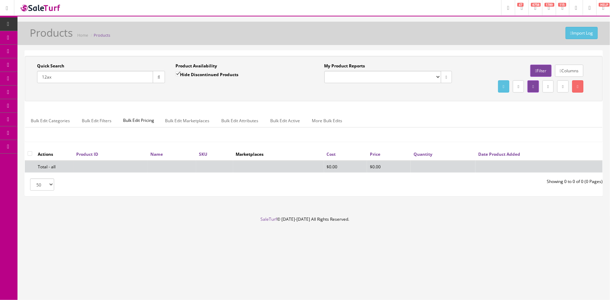
type input "12ax"
click at [208, 75] on label "Hide Discontinued Products" at bounding box center [206, 74] width 63 height 7
click at [180, 75] on input "Hide Discontinued Products" at bounding box center [177, 74] width 5 height 5
checkbox input "false"
drag, startPoint x: 203, startPoint y: 98, endPoint x: 157, endPoint y: 100, distance: 45.9
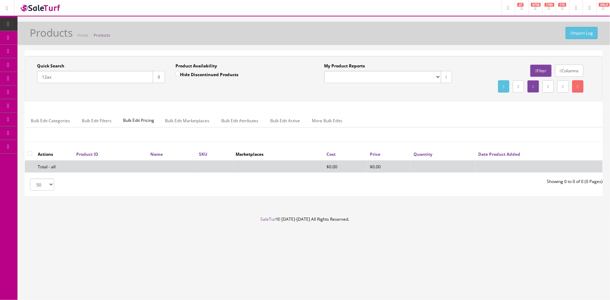
click at [201, 98] on div "Quick Search 12ax Date From Product Availability Hide Discontinued Products Dat…" at bounding box center [314, 78] width 578 height 45
click at [82, 78] on input "12ax" at bounding box center [95, 77] width 116 height 12
click at [81, 78] on input "12ax" at bounding box center [95, 77] width 116 height 12
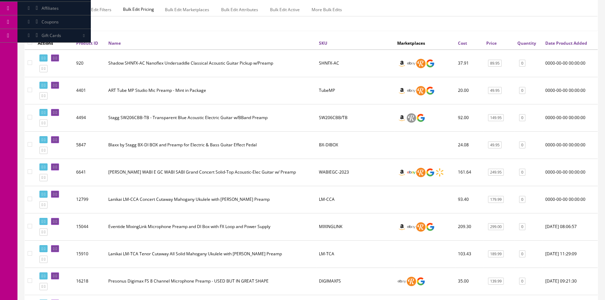
scroll to position [127, 0]
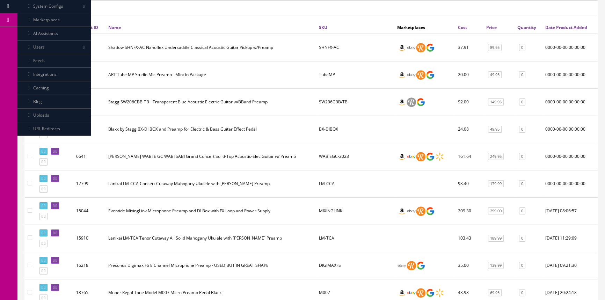
click at [167, 127] on td "Blaxx by Stagg BX-DI BOX and Preamp for Electric & Bass Guitar Effect Pedal" at bounding box center [211, 129] width 211 height 27
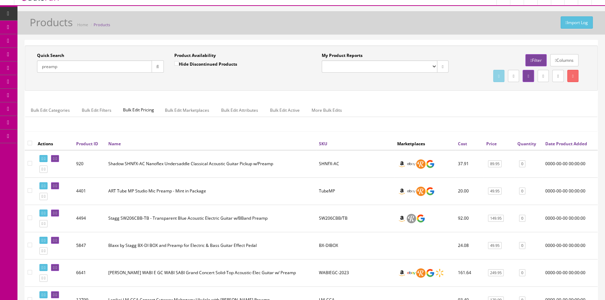
scroll to position [0, 0]
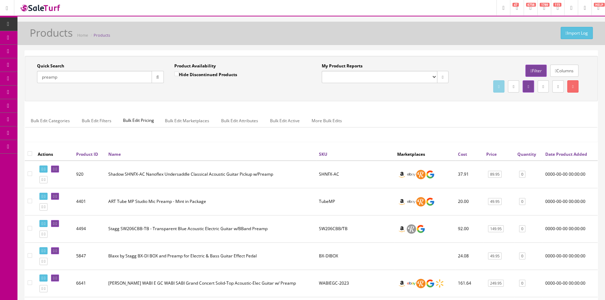
click at [77, 78] on input "preamp" at bounding box center [94, 77] width 115 height 12
drag, startPoint x: 77, startPoint y: 78, endPoint x: 80, endPoint y: 75, distance: 3.7
click at [80, 76] on input "preamp" at bounding box center [94, 77] width 115 height 12
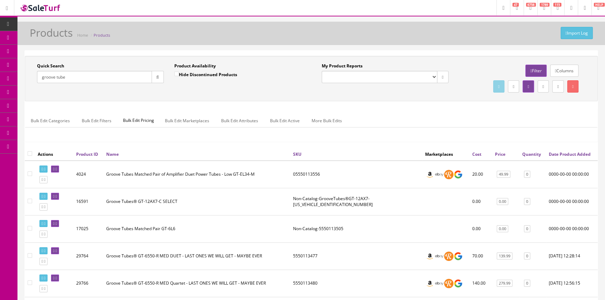
type input "groove tube"
click at [235, 73] on label "Hide Discontinued Products" at bounding box center [205, 74] width 63 height 7
click at [179, 73] on input "Hide Discontinued Products" at bounding box center [176, 74] width 5 height 5
checkbox input "true"
click at [269, 94] on div "Quick Search groove tube Date From Product Availability Hide Discontinued Produ…" at bounding box center [311, 78] width 573 height 45
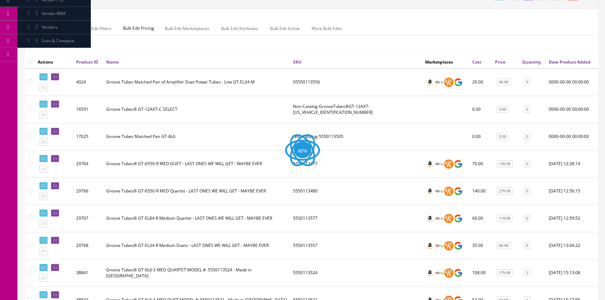
scroll to position [95, 0]
